Goal: Task Accomplishment & Management: Manage account settings

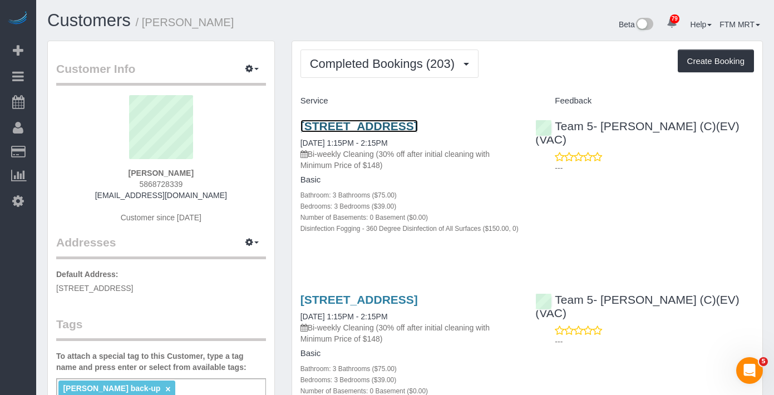
click at [325, 127] on link "[STREET_ADDRESS]" at bounding box center [358, 126] width 117 height 13
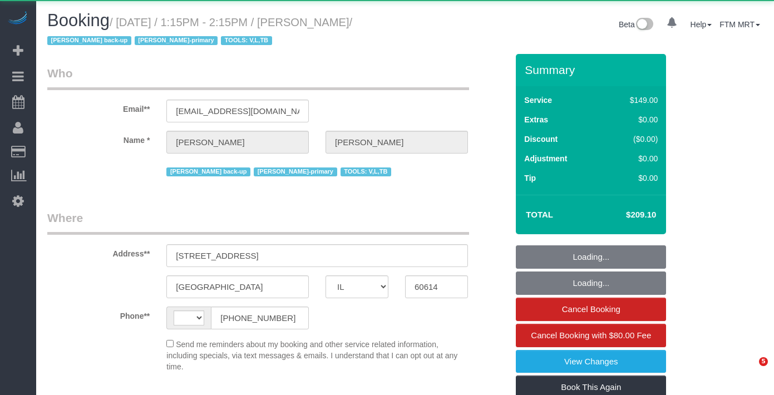
select select "IL"
select select "string:US"
select select "object:1299"
select select "string:fspay-37b88b62-ff14-4a72-a300-7e988234f76d"
select select "3"
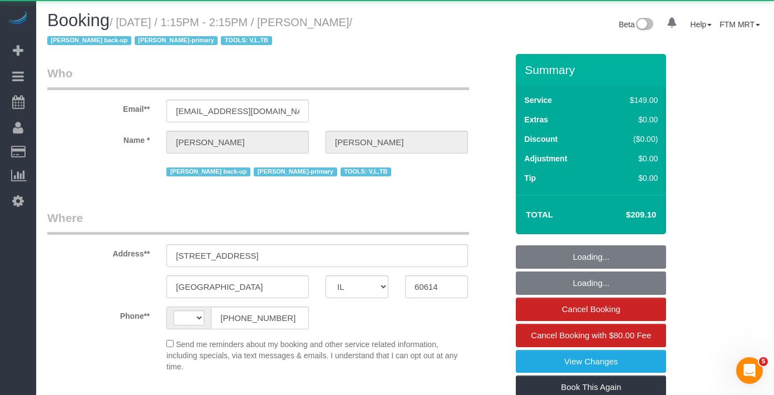
select select "3"
select select "number:1"
select select "number:66"
select select "number:139"
select select "number:104"
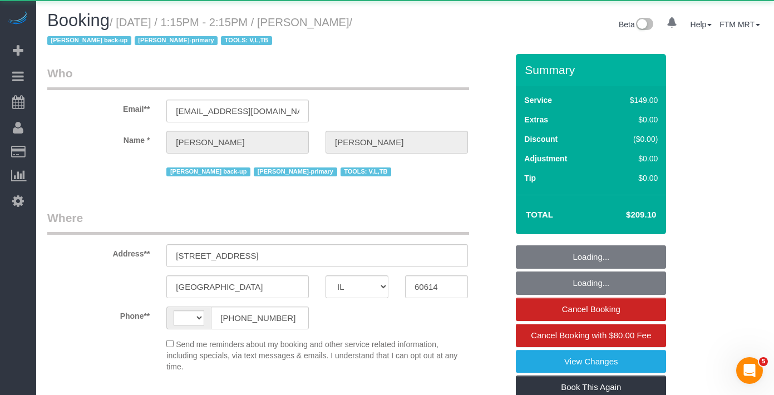
select select "number:98"
select select "number:141"
select select "number:143"
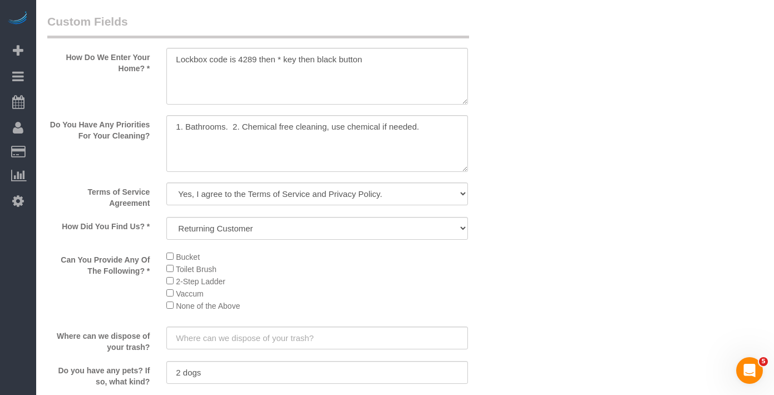
scroll to position [1260, 0]
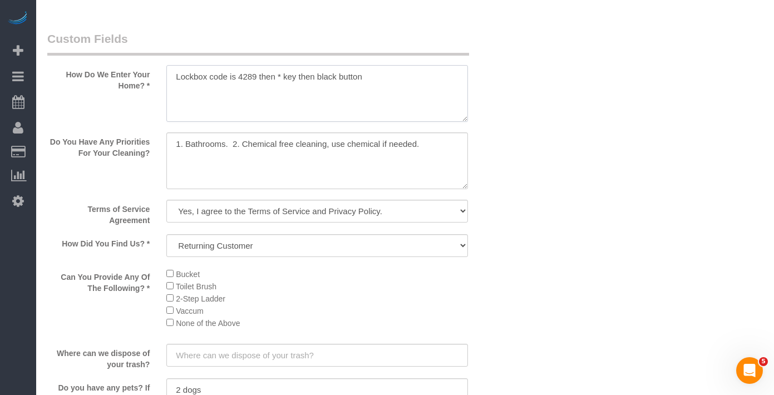
click at [385, 87] on textarea at bounding box center [317, 93] width 302 height 57
